Goal: Use online tool/utility: Utilize a website feature to perform a specific function

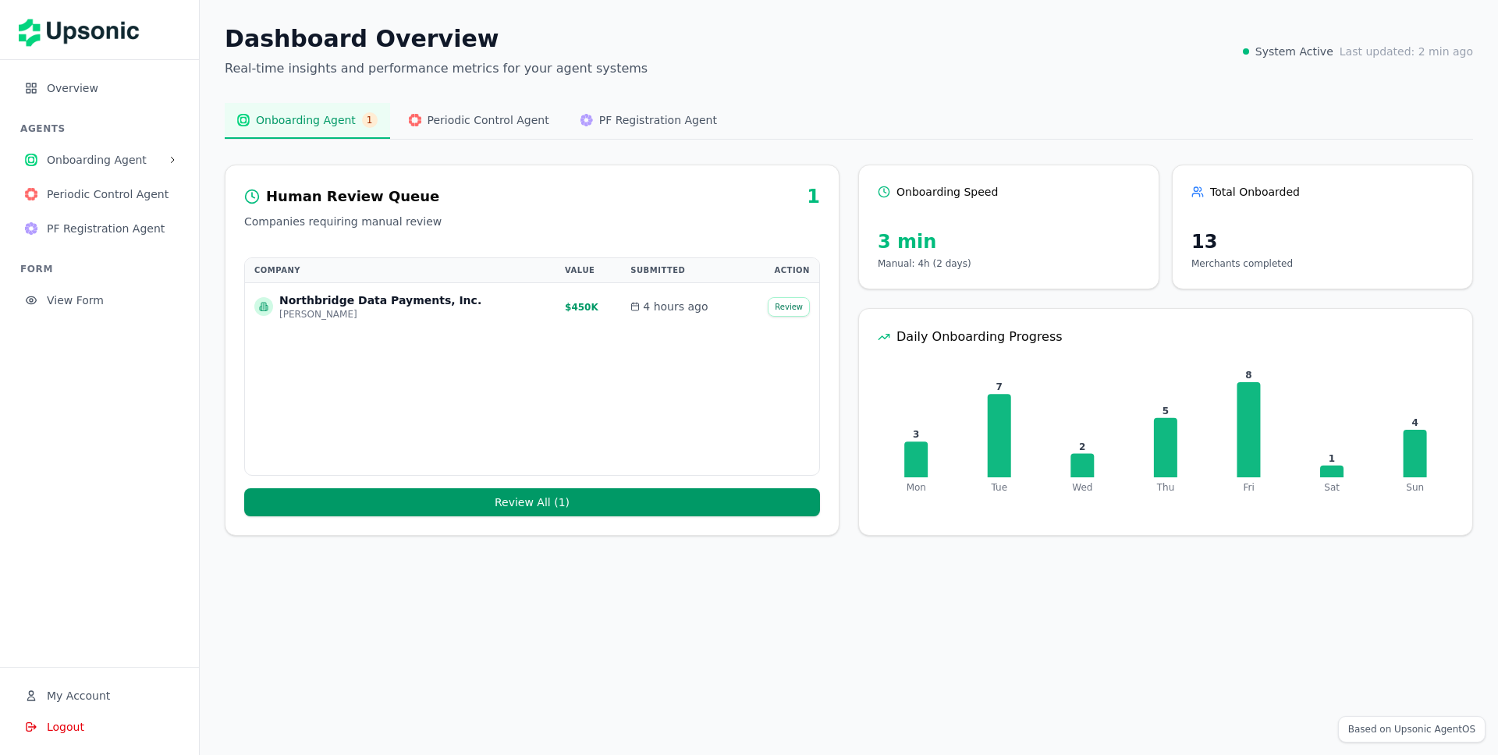
click at [137, 198] on span "Periodic Control Agent" at bounding box center [110, 194] width 127 height 16
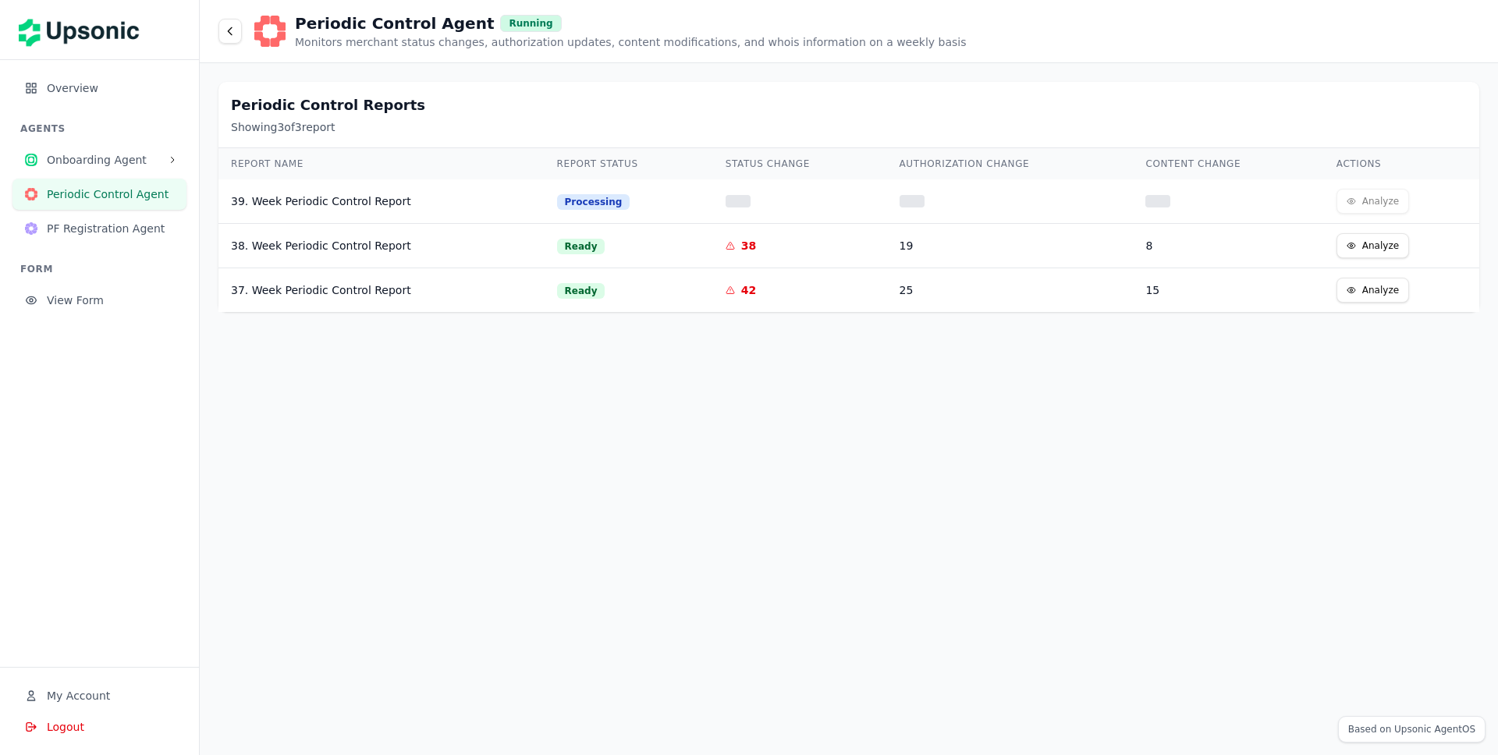
click at [1406, 250] on button "Analyze" at bounding box center [1372, 245] width 73 height 25
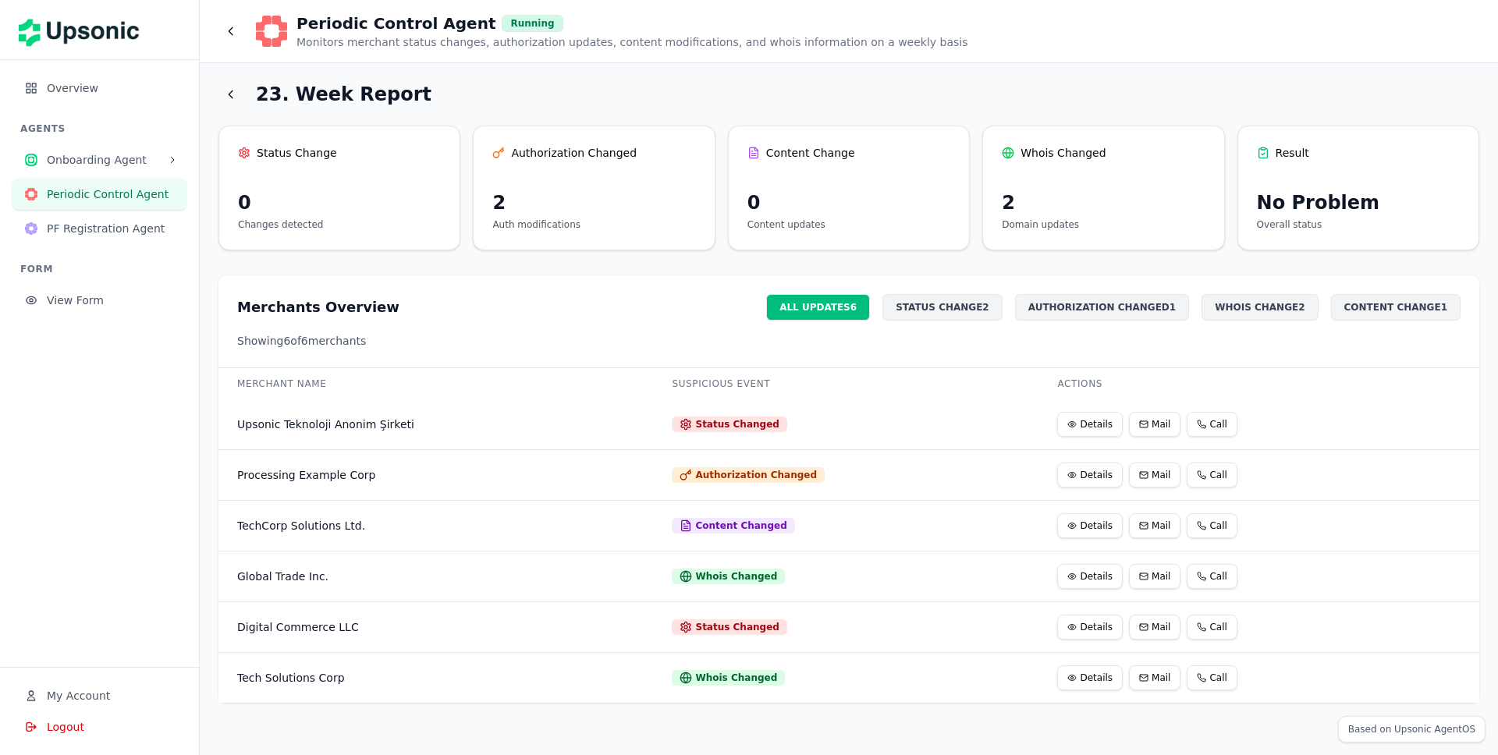
click at [953, 308] on div "STATUS CHANGE 2" at bounding box center [942, 307] width 120 height 27
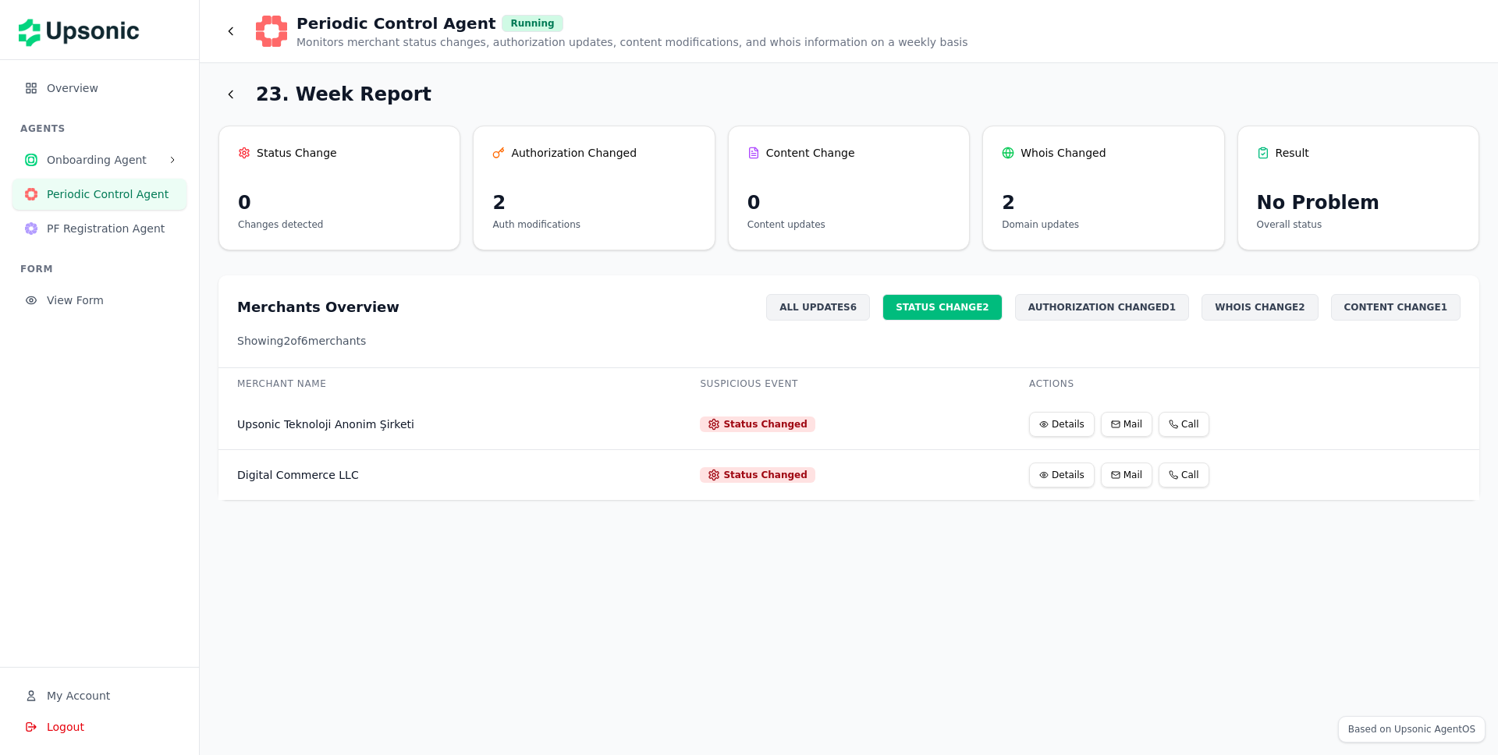
click at [1040, 306] on div "AUTHORIZATION CHANGED 1" at bounding box center [1102, 307] width 174 height 27
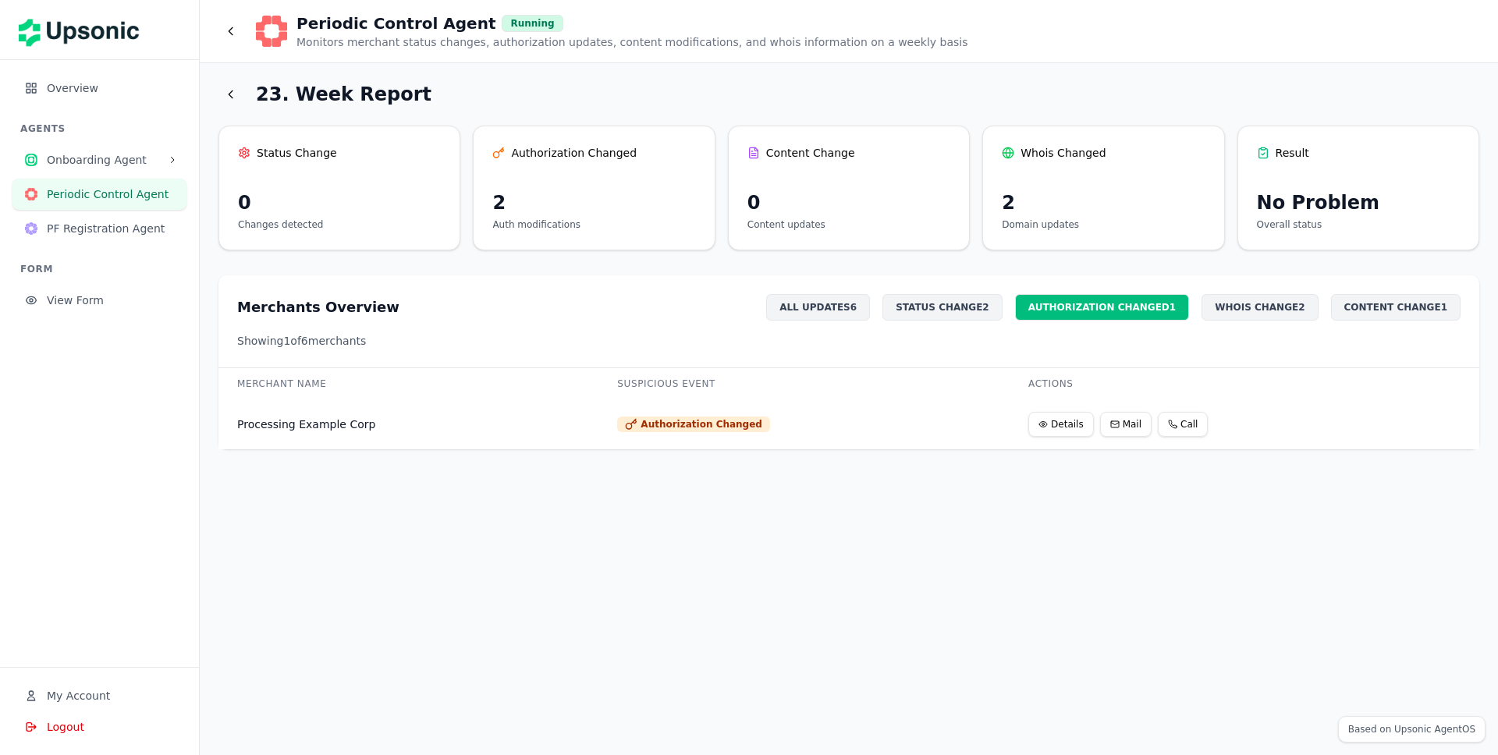
click at [1211, 304] on div "ALL UPDATES 6 STATUS CHANGE 2 AUTHORIZATION CHANGED 1 WHOIS CHANGE 2 CONTENT CH…" at bounding box center [1113, 307] width 694 height 27
click at [1228, 304] on div "WHOIS CHANGE 2" at bounding box center [1259, 307] width 116 height 27
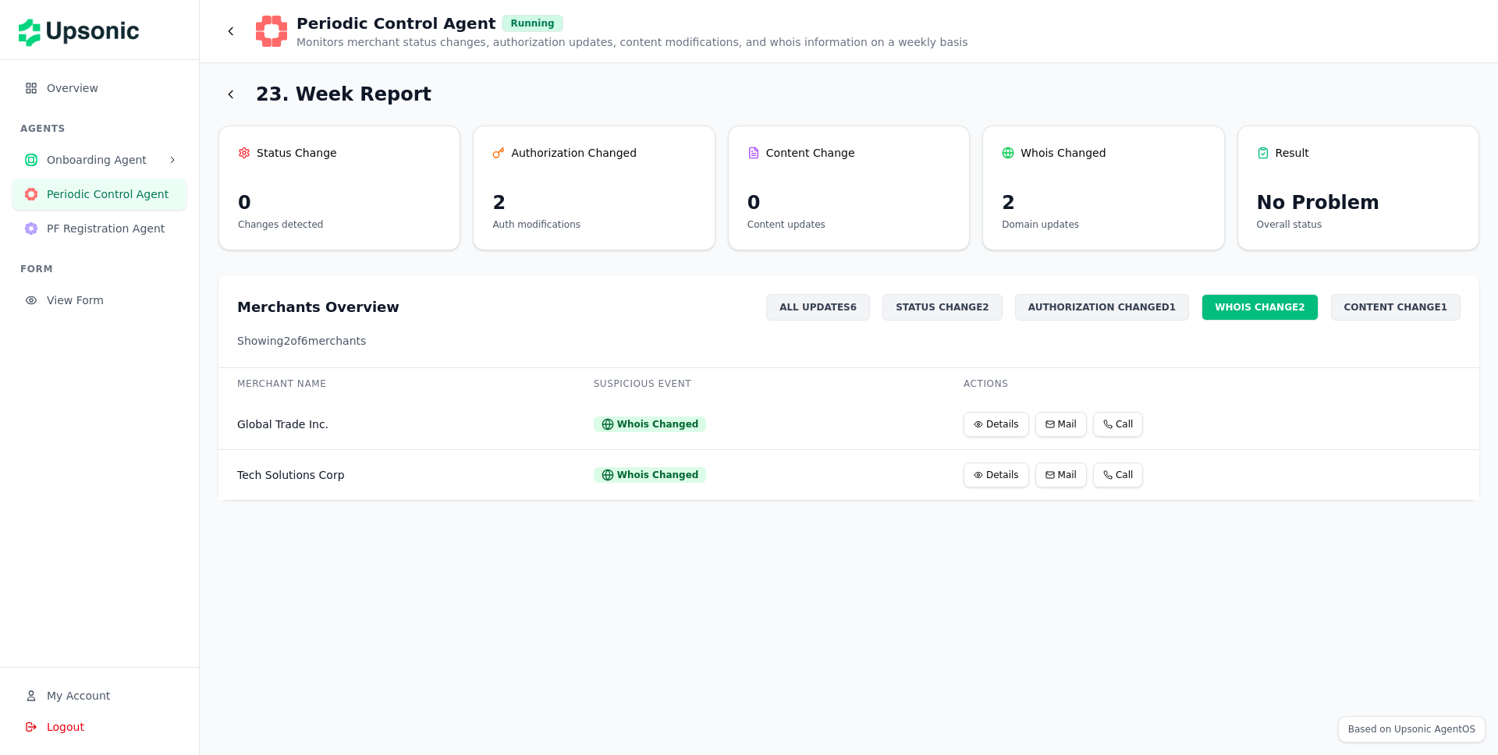
click at [1392, 304] on div "CONTENT CHANGE 1" at bounding box center [1396, 307] width 130 height 27
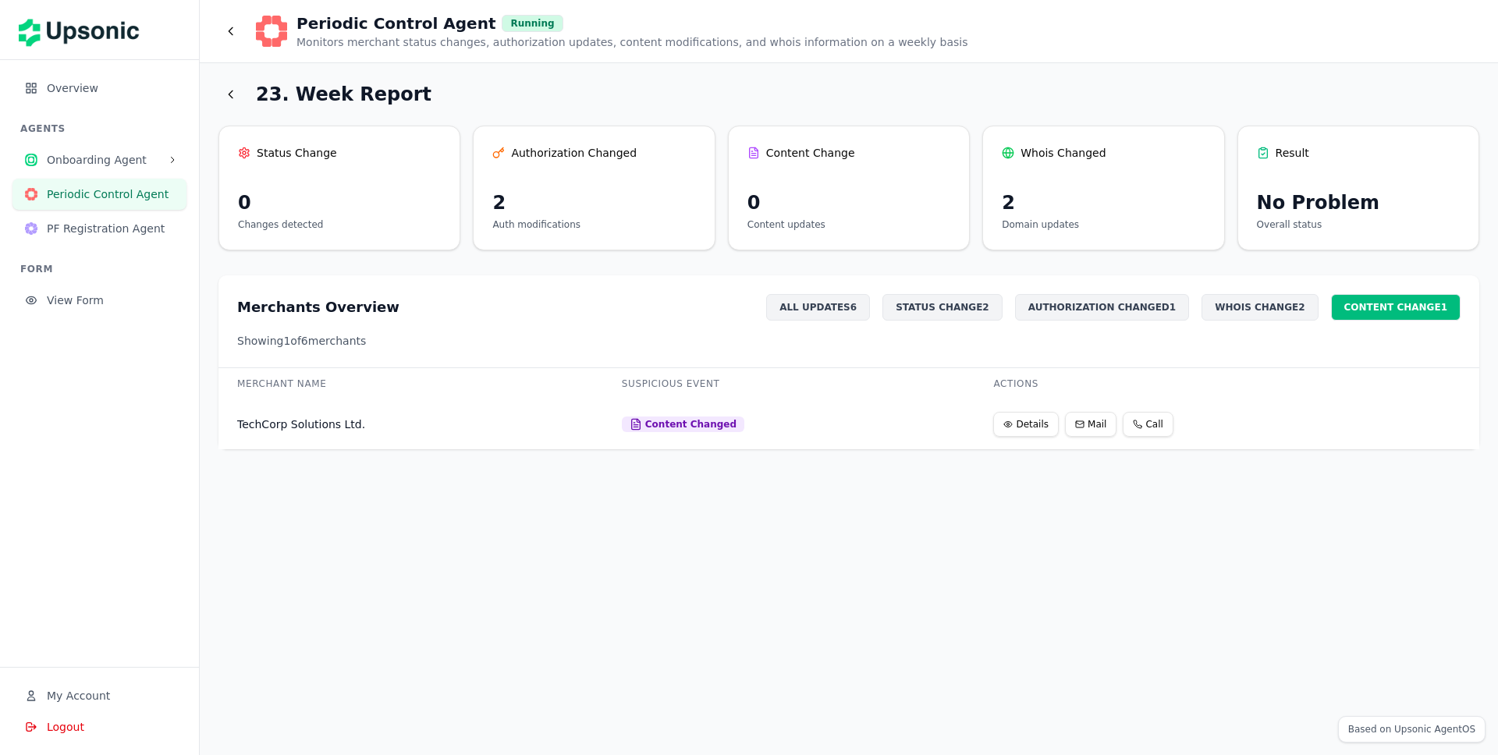
click at [826, 308] on div "ALL UPDATES 6" at bounding box center [818, 307] width 104 height 27
